Goal: Information Seeking & Learning: Understand process/instructions

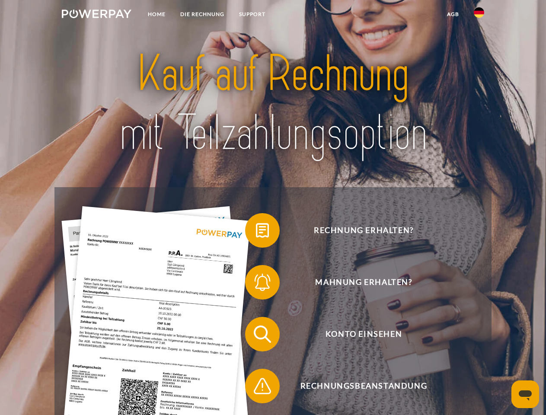
click at [96, 15] on img at bounding box center [97, 14] width 70 height 9
click at [479, 15] on img at bounding box center [479, 12] width 10 height 10
click at [453, 14] on link "agb" at bounding box center [453, 14] width 27 height 16
click at [256, 232] on span at bounding box center [249, 230] width 43 height 43
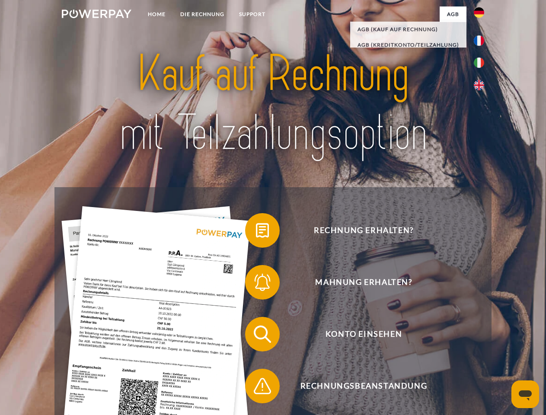
click at [256, 284] on span at bounding box center [249, 282] width 43 height 43
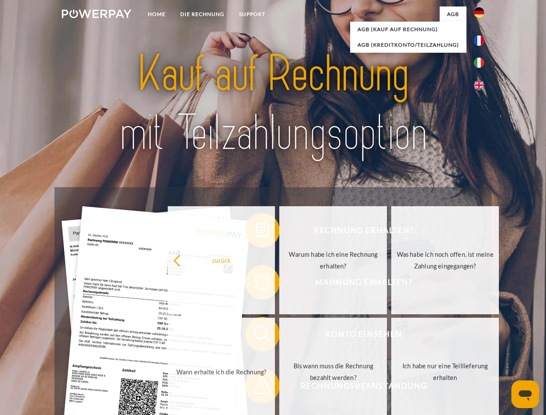
click at [279, 336] on link "Bis wann muss die Rechnung bezahlt werden?" at bounding box center [333, 372] width 108 height 108
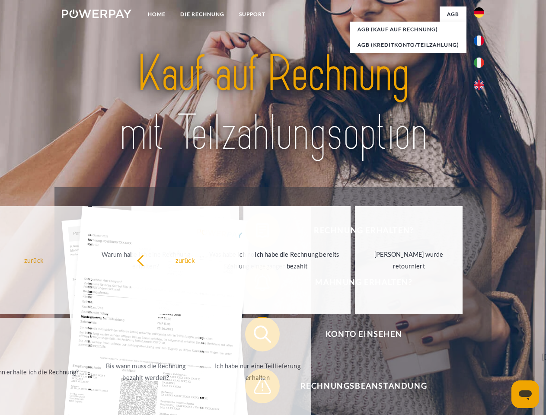
click at [256, 388] on span at bounding box center [249, 386] width 43 height 43
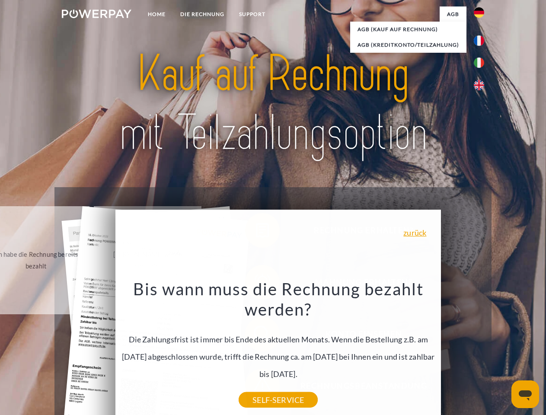
click at [525, 394] on icon "Messaging-Fenster öffnen" at bounding box center [525, 395] width 13 height 10
